Goal: Find specific page/section: Find specific page/section

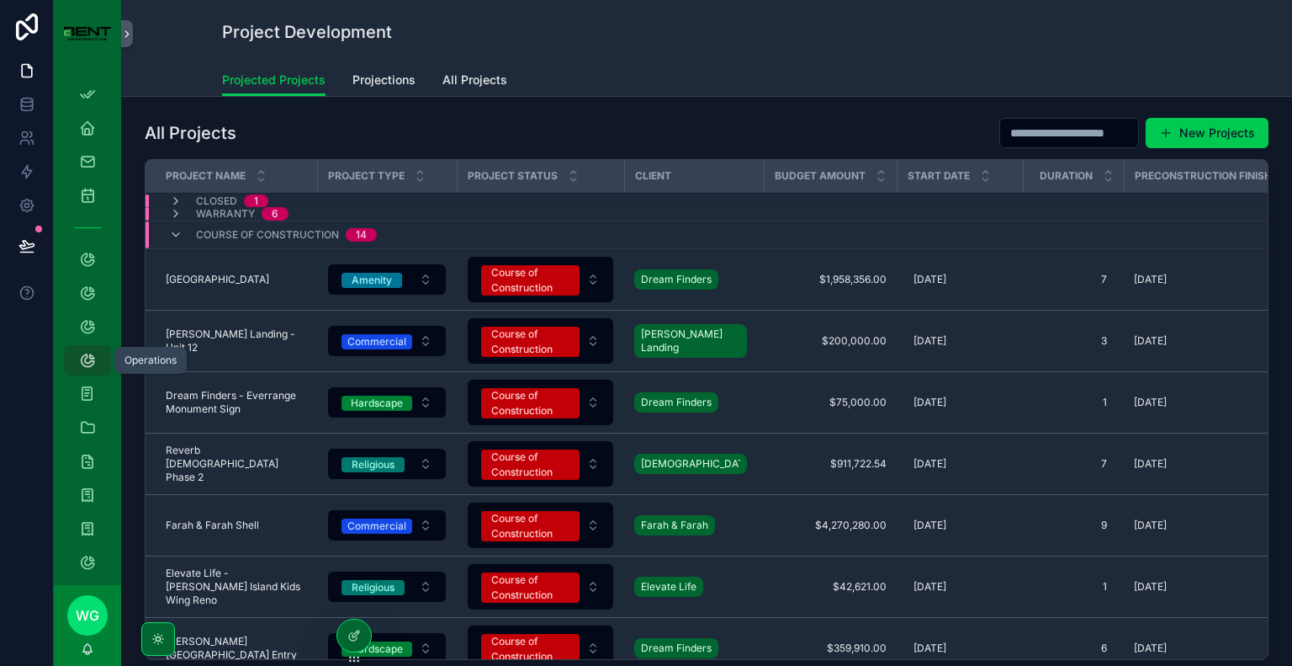
click at [104, 364] on link "Operations" at bounding box center [87, 360] width 47 height 30
click at [849, 527] on span "$4,270,280.00" at bounding box center [830, 524] width 113 height 13
click at [804, 518] on span "$4,270,280.00" at bounding box center [830, 524] width 113 height 13
click at [339, 630] on div at bounding box center [354, 635] width 34 height 32
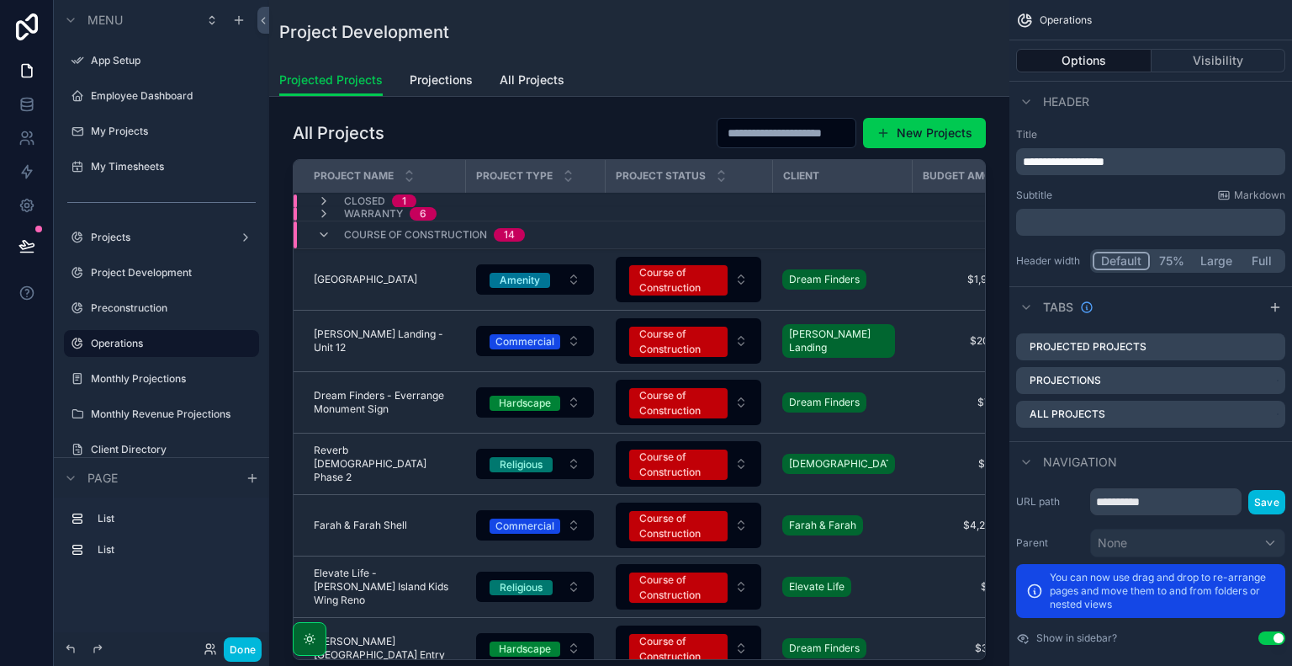
scroll to position [2, 0]
click at [130, 344] on label "Operations" at bounding box center [170, 341] width 158 height 13
click at [525, 127] on div "scrollable content" at bounding box center [639, 391] width 713 height 563
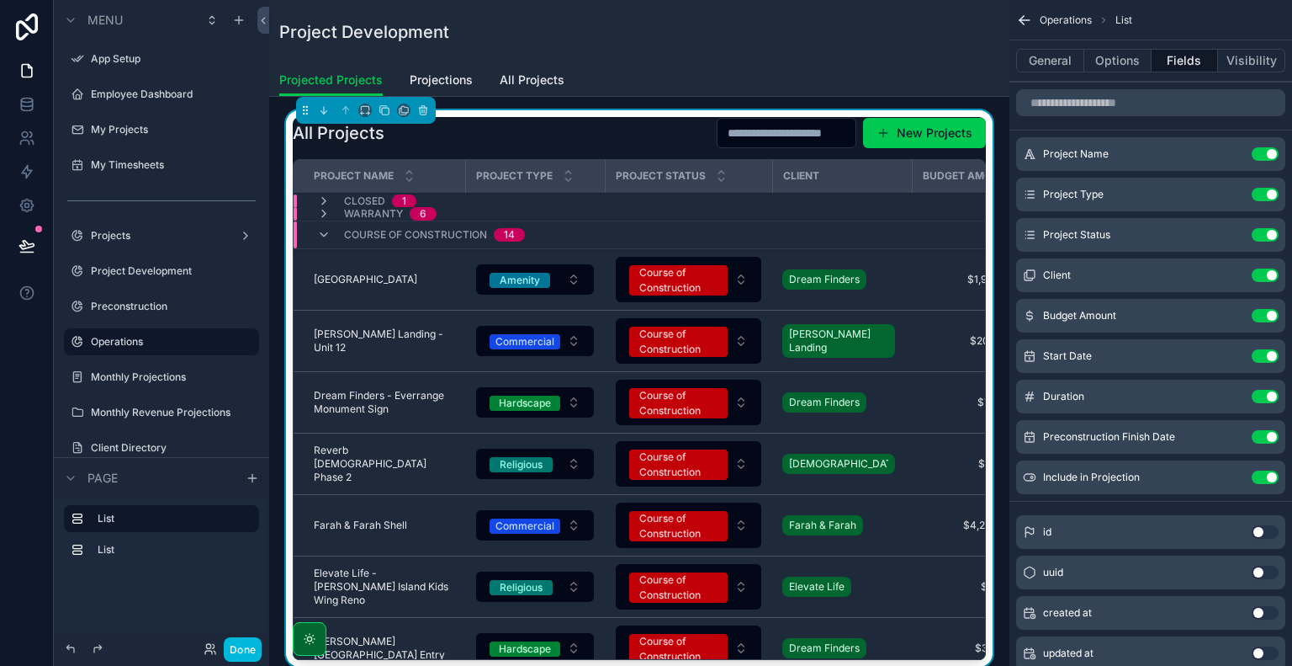
click at [0, 0] on button "scrollable content" at bounding box center [0, 0] width 0 height 0
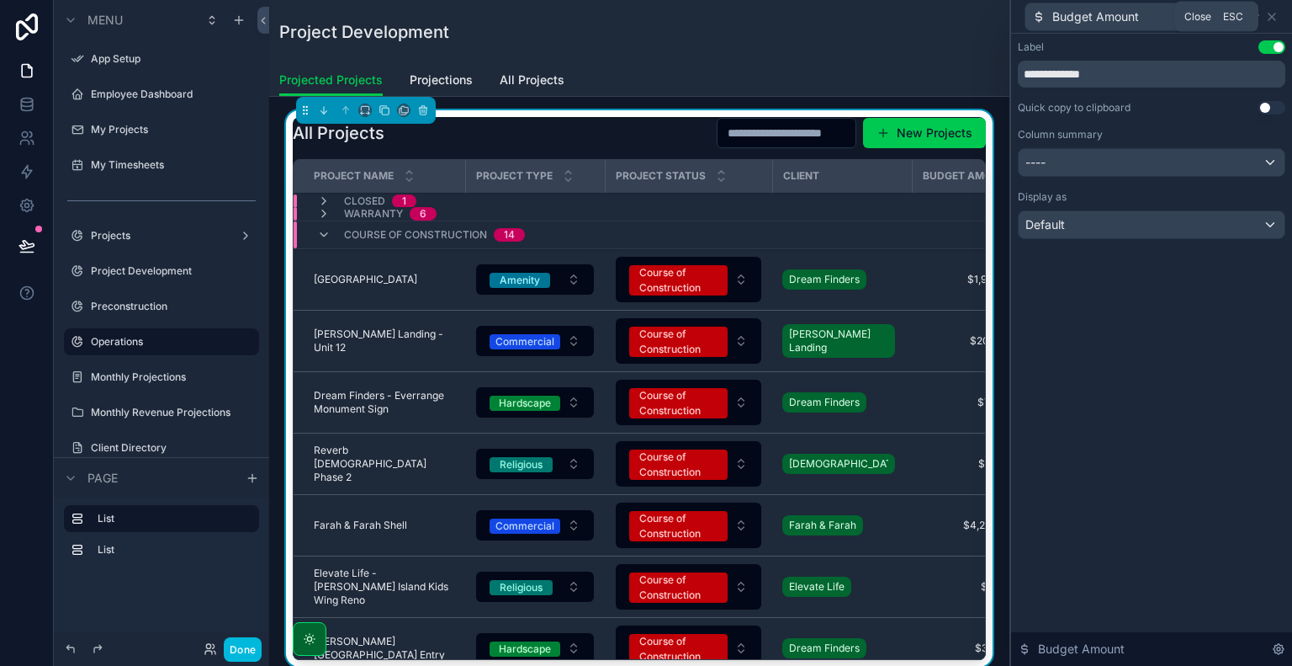
click at [1275, 10] on icon at bounding box center [1271, 16] width 13 height 13
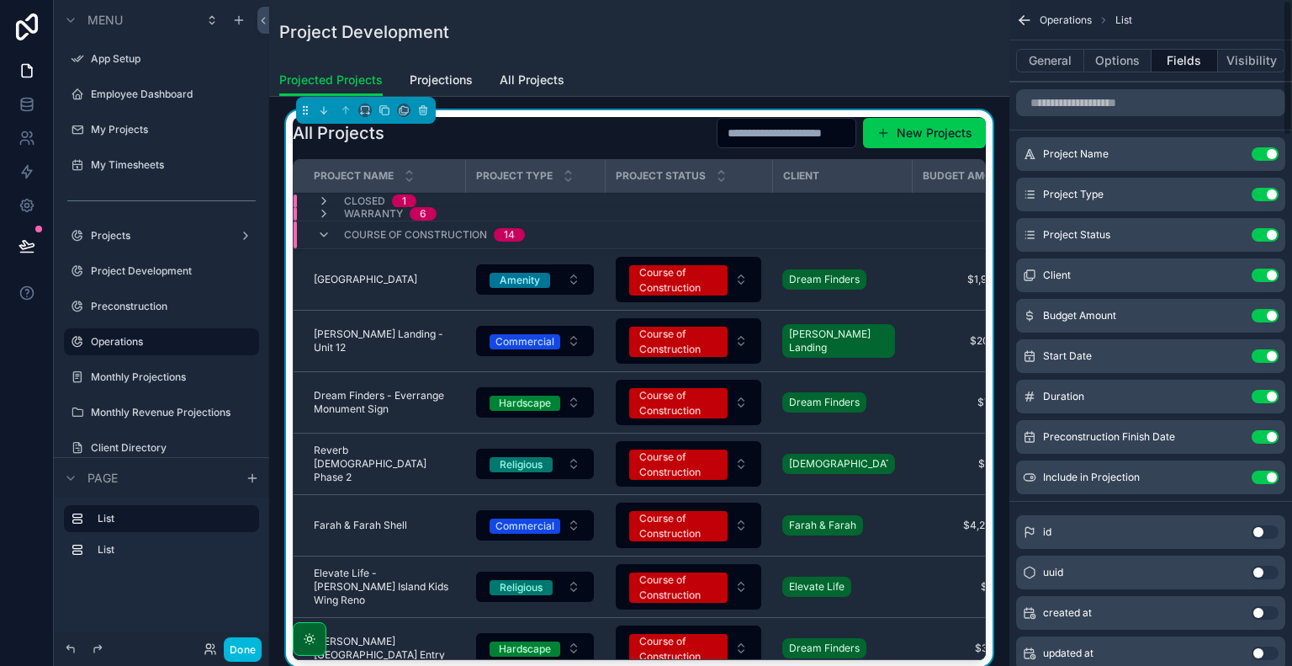
click at [820, 73] on div "Projected Projects Projections All Projects" at bounding box center [639, 80] width 720 height 32
